Goal: Task Accomplishment & Management: Manage account settings

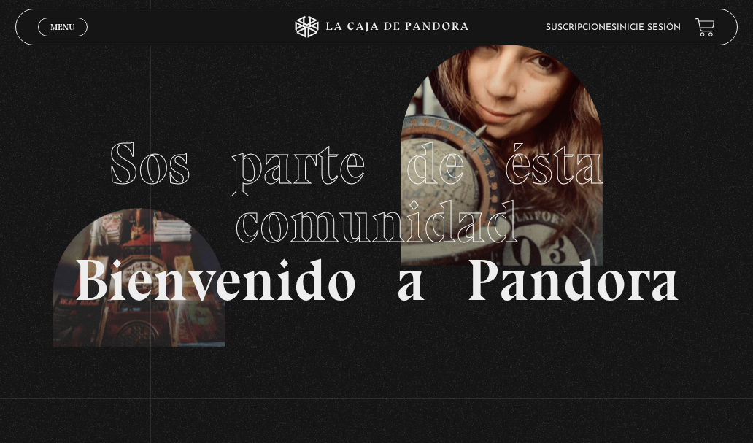
click at [52, 24] on span "Menu" at bounding box center [62, 27] width 24 height 9
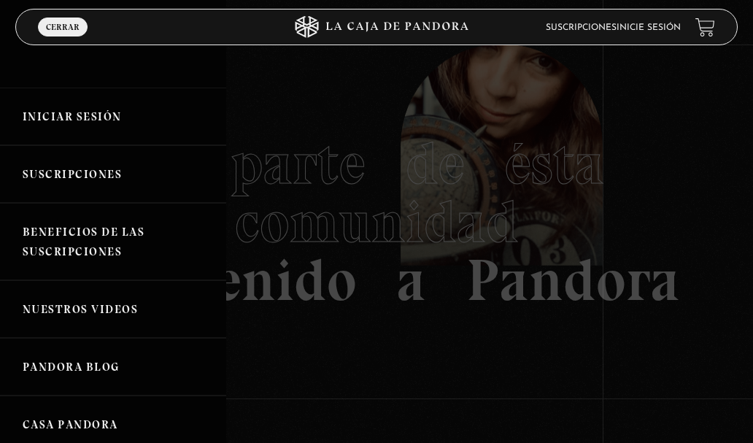
click at [61, 112] on link "Iniciar Sesión" at bounding box center [113, 117] width 226 height 58
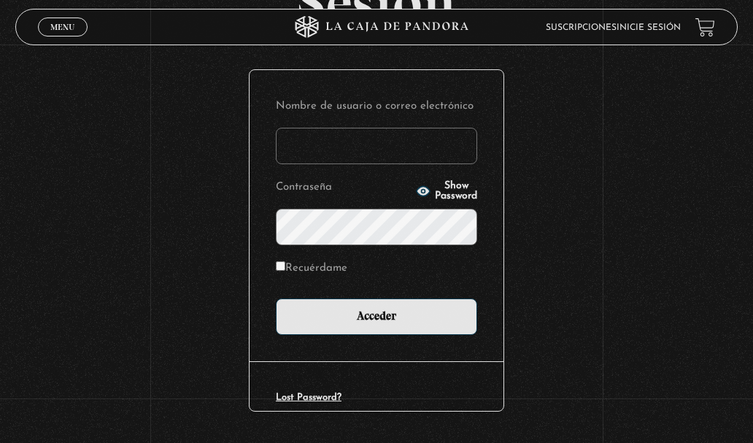
scroll to position [186, 0]
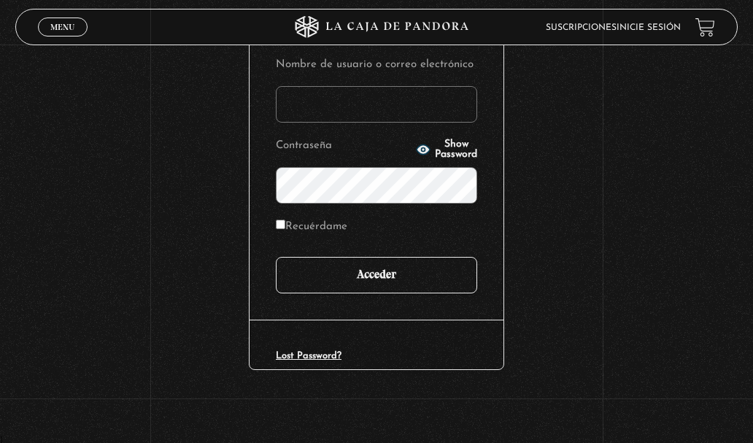
type input "[PERSON_NAME].[PERSON_NAME]"
click at [356, 277] on input "Acceder" at bounding box center [376, 275] width 201 height 36
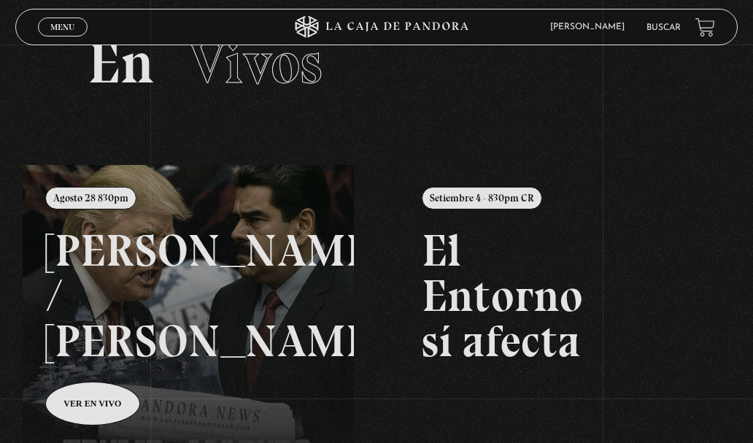
scroll to position [73, 0]
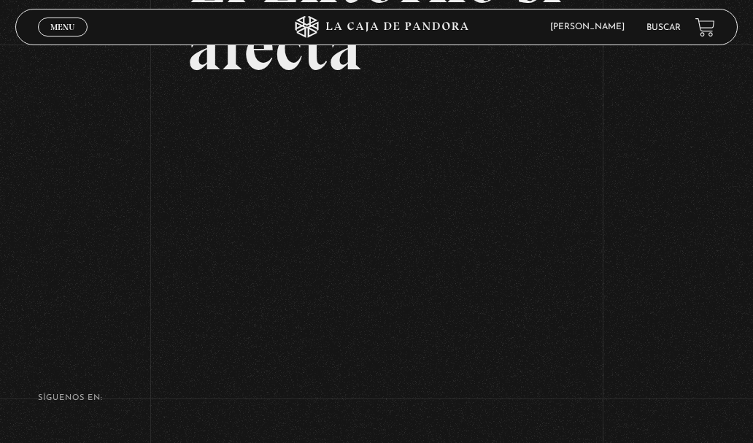
scroll to position [146, 0]
